Goal: Task Accomplishment & Management: Use online tool/utility

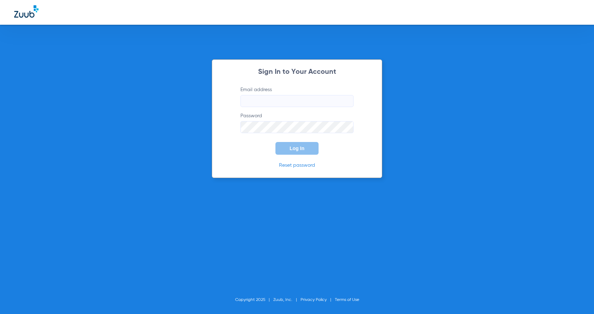
type input "[EMAIL_ADDRESS][PERSON_NAME][DOMAIN_NAME]"
click at [284, 145] on button "Log In" at bounding box center [296, 148] width 43 height 13
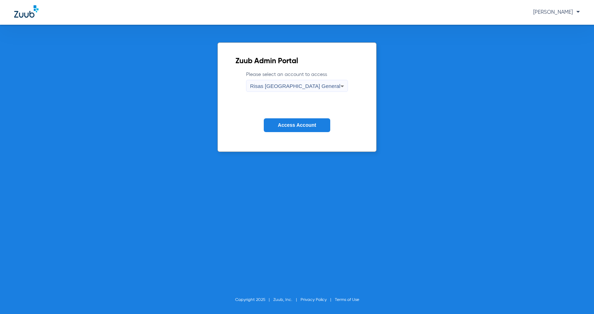
click at [295, 124] on span "Access Account" at bounding box center [297, 125] width 38 height 6
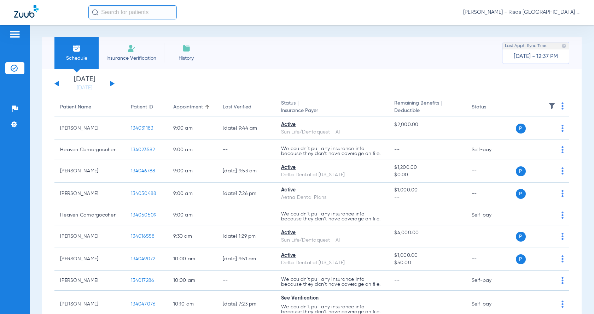
click at [134, 55] on span "Insurance Verification" at bounding box center [131, 58] width 55 height 7
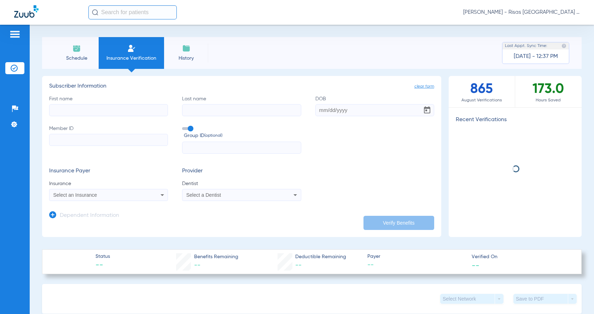
click at [104, 112] on input "First name" at bounding box center [108, 110] width 119 height 12
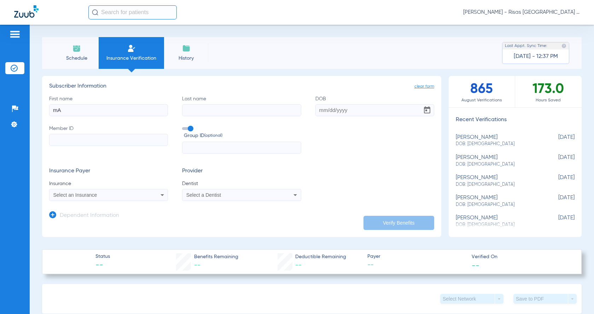
type input "m"
type input "[PERSON_NAME]"
click at [81, 137] on input "Member ID" at bounding box center [108, 140] width 119 height 12
type input "1309435"
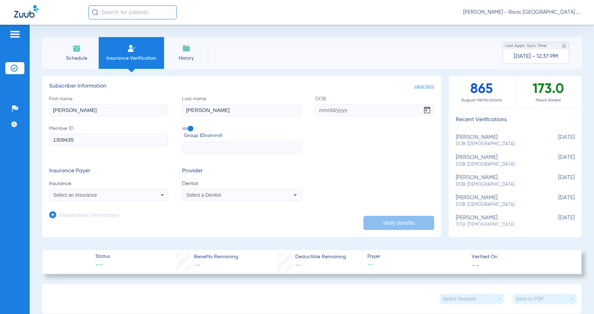
click at [85, 199] on div "Select an Insurance" at bounding box center [108, 195] width 118 height 8
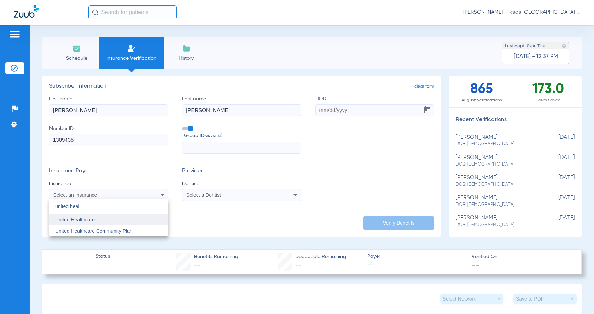
type input "united heal"
click at [83, 224] on mat-option "United Healthcare" at bounding box center [108, 219] width 119 height 11
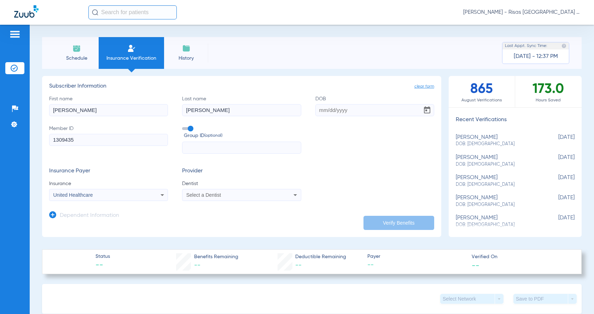
click at [315, 112] on input "DOB" at bounding box center [374, 110] width 119 height 12
type input "[DATE]"
click at [211, 193] on span "Select a Dentist" at bounding box center [203, 195] width 35 height 6
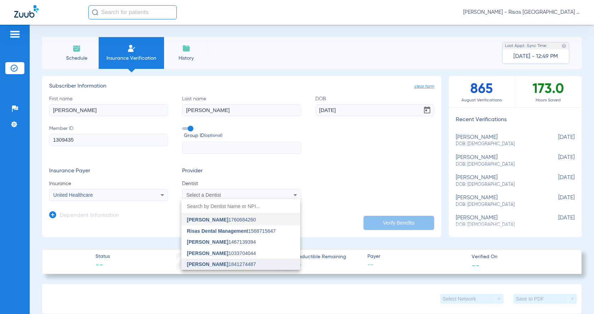
click at [231, 264] on span "[PERSON_NAME] 1841274487" at bounding box center [221, 264] width 69 height 5
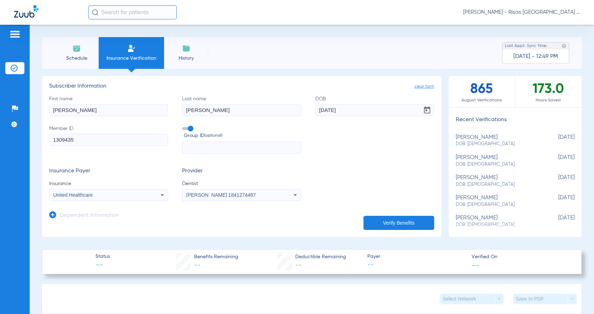
click at [398, 218] on button "Verify Benefits" at bounding box center [398, 223] width 71 height 14
type input "[PERSON_NAME]"
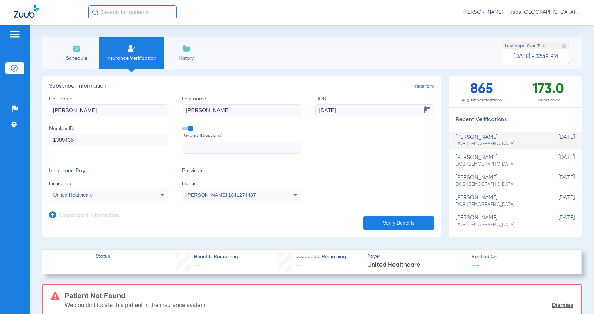
click at [100, 140] on input "1309435" at bounding box center [108, 140] width 119 height 12
type input "1"
click at [403, 220] on button "Verify Benefits" at bounding box center [398, 223] width 71 height 14
click at [54, 142] on input "1621220" at bounding box center [108, 140] width 119 height 12
click at [406, 220] on button "Verify Benefits" at bounding box center [398, 223] width 71 height 14
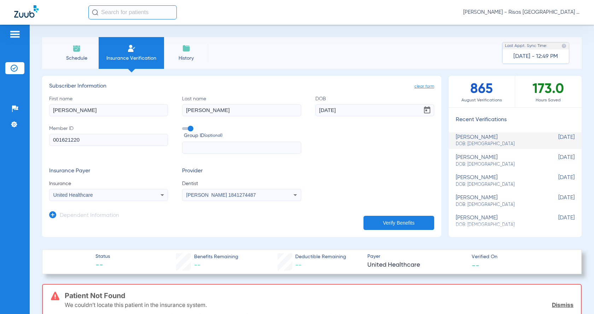
drag, startPoint x: 36, startPoint y: 144, endPoint x: 0, endPoint y: 156, distance: 38.0
click at [0, 156] on div "Patients Insurance Verification Setup Help Center Settings Schedule Insurance V…" at bounding box center [297, 182] width 594 height 314
type input "001309435"
click at [376, 220] on button "Verify Benefits" at bounding box center [398, 223] width 71 height 14
drag, startPoint x: 359, startPoint y: 113, endPoint x: 170, endPoint y: 133, distance: 190.4
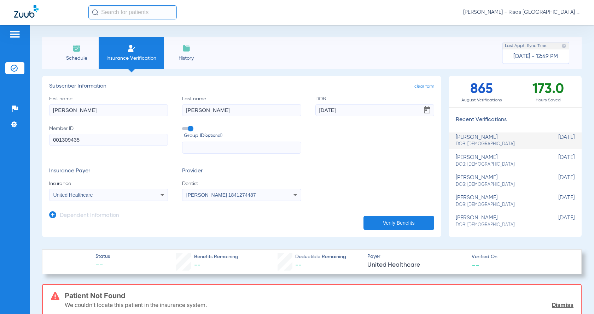
click at [173, 132] on div "First name [PERSON_NAME] Last name [PERSON_NAME] DOB [DEMOGRAPHIC_DATA] Member …" at bounding box center [241, 124] width 385 height 59
type input "[DATE]"
click at [398, 226] on button "Verify Benefits" at bounding box center [398, 223] width 71 height 14
drag, startPoint x: 86, startPoint y: 139, endPoint x: 0, endPoint y: 146, distance: 86.1
click at [0, 146] on div "Patients Insurance Verification Setup Help Center Settings Schedule Insurance V…" at bounding box center [297, 182] width 594 height 314
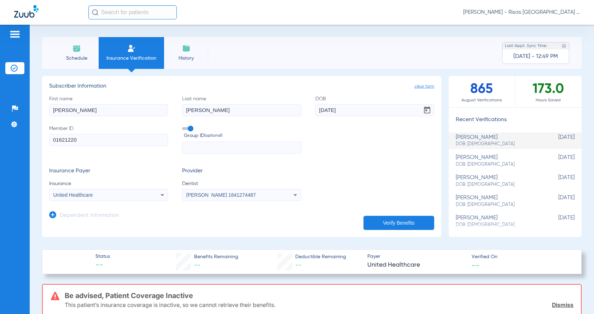
click at [395, 226] on button "Verify Benefits" at bounding box center [398, 223] width 71 height 14
click at [55, 143] on input "01621220" at bounding box center [108, 140] width 119 height 12
type input "001621220"
click at [408, 219] on button "Verify Benefits" at bounding box center [398, 223] width 71 height 14
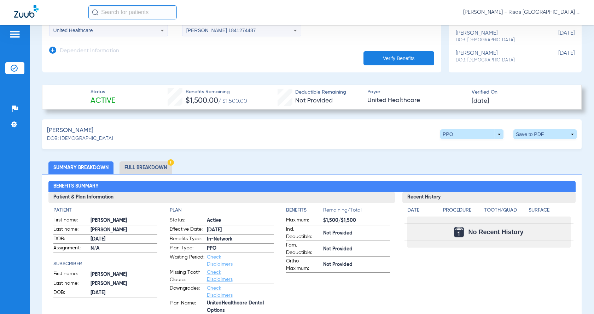
scroll to position [177, 0]
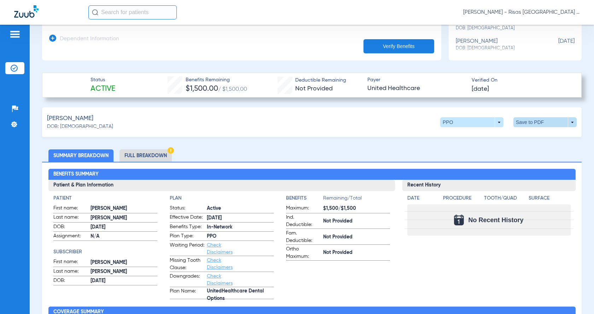
click at [516, 123] on span at bounding box center [544, 122] width 63 height 10
click at [498, 135] on span "Save to PDF" at bounding box center [486, 135] width 28 height 5
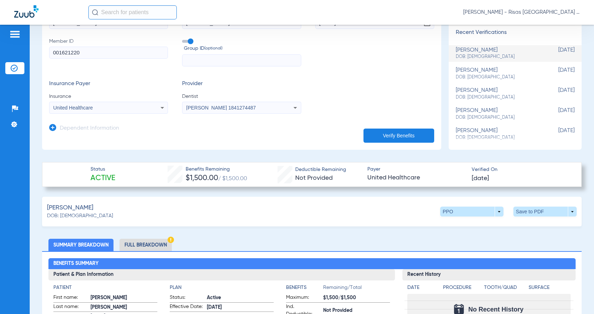
scroll to position [35, 0]
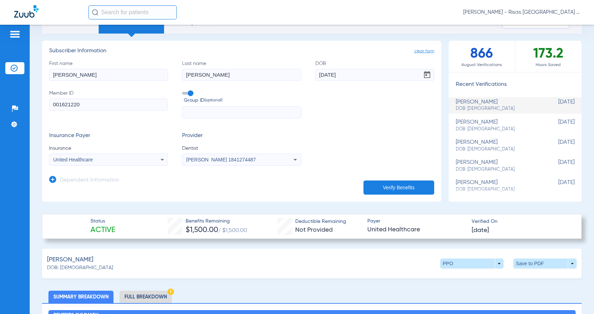
drag, startPoint x: 81, startPoint y: 106, endPoint x: 14, endPoint y: 100, distance: 67.1
click at [10, 99] on div "Patients Insurance Verification Setup Help Center Settings Schedule Insurance V…" at bounding box center [297, 182] width 594 height 314
